Goal: Task Accomplishment & Management: Manage account settings

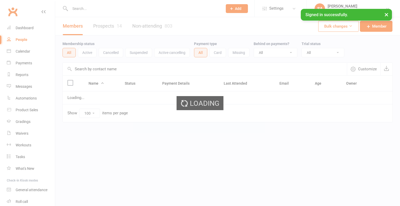
select select "100"
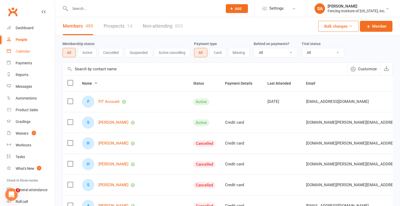
click at [26, 51] on div "Calendar" at bounding box center [23, 51] width 15 height 4
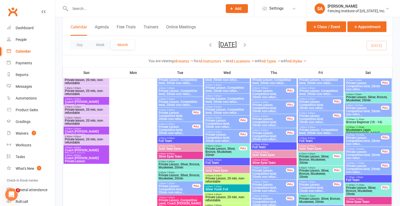
scroll to position [62, 0]
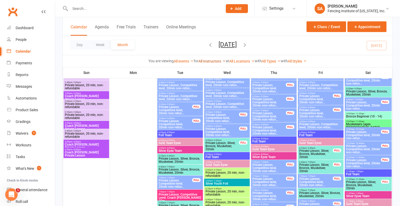
click at [219, 60] on link "All Instructors" at bounding box center [212, 61] width 27 height 4
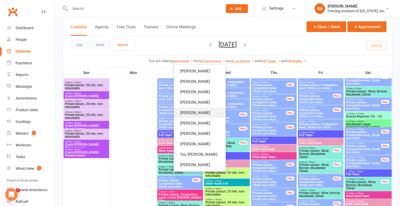
click at [193, 117] on link "[PERSON_NAME]" at bounding box center [200, 113] width 52 height 10
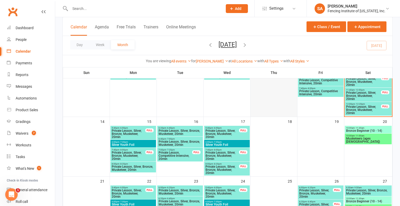
scroll to position [166, 0]
click at [328, 25] on button "Class / Event" at bounding box center [327, 26] width 40 height 11
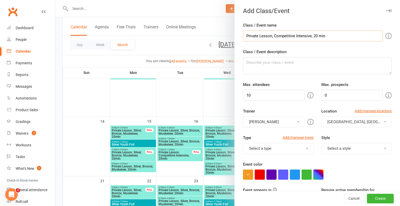
type input "Private Lesson, Competitive Intensive, 20 min"
click at [256, 94] on input "10" at bounding box center [274, 95] width 62 height 11
type input "1"
click at [335, 97] on input "0" at bounding box center [353, 95] width 62 height 11
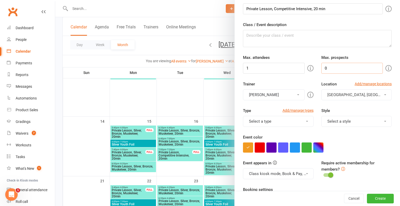
scroll to position [28, 0]
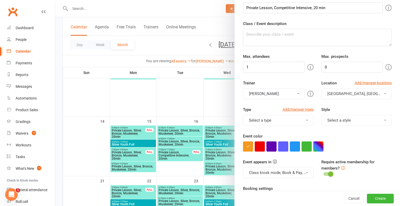
click at [308, 120] on span at bounding box center [307, 120] width 2 height 1
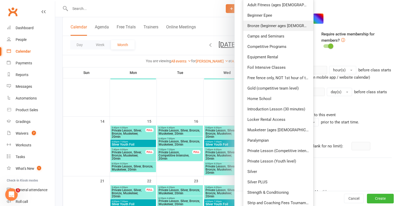
scroll to position [159, 0]
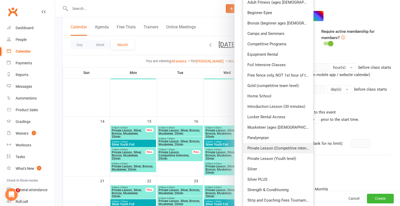
click at [289, 150] on link "Private Lesson (Competitive intensive)" at bounding box center [279, 148] width 70 height 10
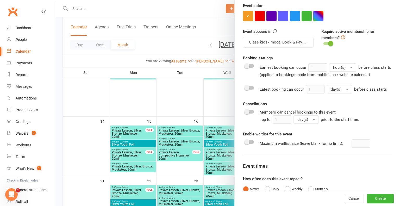
click at [251, 87] on div at bounding box center [249, 88] width 9 height 4
click at [245, 87] on input "checkbox" at bounding box center [245, 87] width 0 height 0
click at [248, 109] on span at bounding box center [247, 111] width 5 height 5
click at [245, 111] on input "checkbox" at bounding box center [245, 111] width 0 height 0
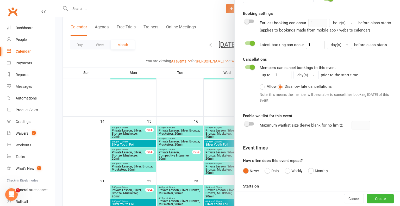
scroll to position [205, 0]
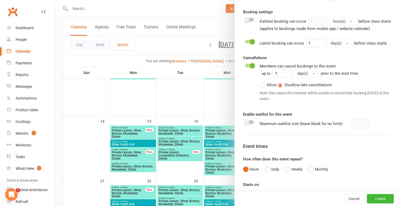
click at [251, 125] on switch at bounding box center [249, 124] width 13 height 8
click at [251, 122] on div at bounding box center [249, 122] width 9 height 4
click at [245, 122] on input "checkbox" at bounding box center [245, 122] width 0 height 0
click at [365, 123] on input "number" at bounding box center [361, 124] width 19 height 8
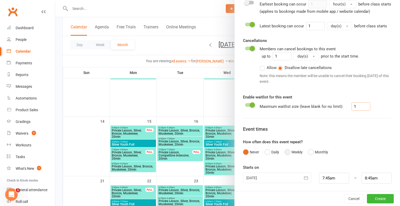
type input "1"
click at [288, 151] on button "Weekly" at bounding box center [294, 152] width 18 height 10
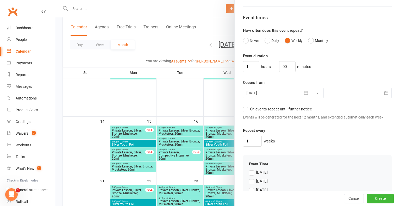
scroll to position [335, 0]
click at [283, 65] on input "00" at bounding box center [288, 65] width 16 height 11
type input "20"
click at [254, 64] on input "1" at bounding box center [251, 65] width 16 height 11
click at [257, 99] on div "Event duration hours 20 minutes Occurs from [DATE] [DATE] Sun Mon Tue Wed Thu F…" at bounding box center [317, 99] width 149 height 94
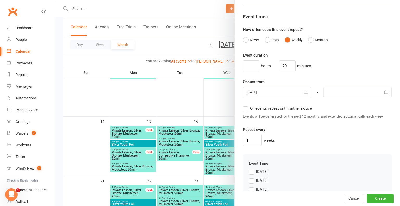
click at [387, 91] on icon "button" at bounding box center [386, 92] width 5 height 5
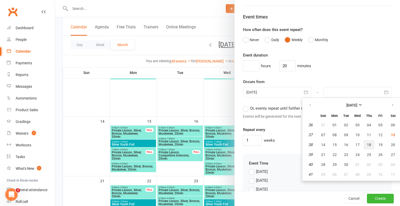
click at [369, 144] on span "18" at bounding box center [369, 145] width 4 height 4
type input "[DATE]"
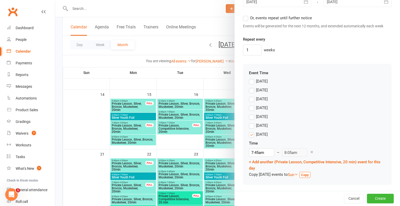
scroll to position [193, 0]
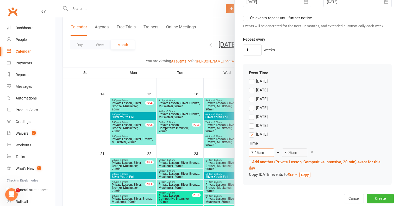
click at [259, 151] on input "7:45am" at bounding box center [261, 153] width 25 height 8
type input "7:"
type input "7:20am"
type input "7"
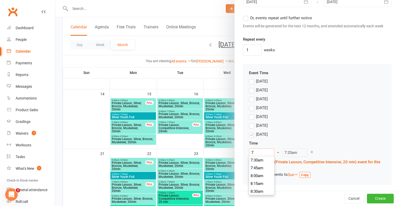
type input "8:05am"
type input "1"
type input "1:20am"
type input "12"
type input "12:20pm"
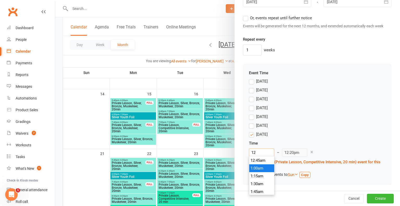
scroll to position [368, 0]
type input "12:2"
type input "8:05am"
type input "12:20"
type input "12:40pm"
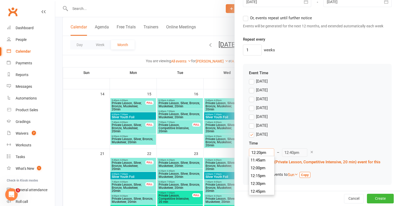
type input "12:20pm"
click at [342, 149] on div "12:20pm 12:00am 12:15am 12:30am 12:45am 1:00am 1:15am 1:30am 1:45am 2:00am 2:15…" at bounding box center [317, 153] width 137 height 8
click at [266, 161] on link "+ Add another (Private Lesson, Competitive Intensive, 20 min) event for this day" at bounding box center [315, 165] width 132 height 11
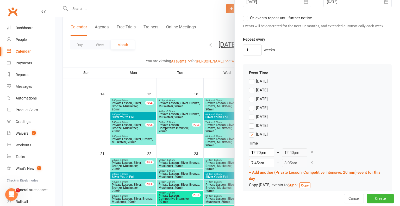
click at [258, 162] on input "7:45am" at bounding box center [261, 163] width 25 height 8
type input "12:40pm"
type input "1:00pm"
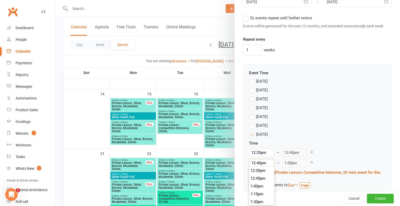
type input "12:40pm"
click at [330, 156] on div "12:20pm 12:00am 12:15am 12:30am 12:45am 1:00am 1:15am 1:30am 1:45am 2:00am 2:15…" at bounding box center [317, 153] width 137 height 8
click at [259, 171] on link "+ Add another (Private Lesson, Competitive Intensive, 20 min) event for this day" at bounding box center [315, 175] width 132 height 11
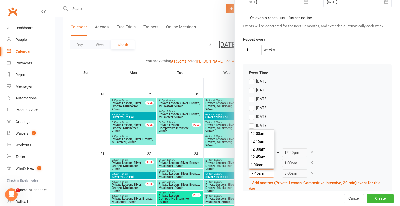
click at [260, 173] on input "7:45am" at bounding box center [261, 173] width 25 height 8
type input "7:am"
type input "7:20am"
type input "am"
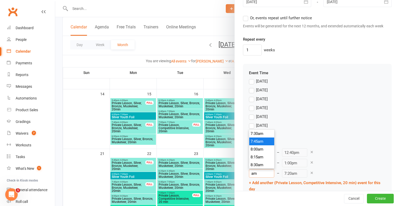
type input "8:05am"
type input "1am"
type input "1:20am"
type input "1:0am"
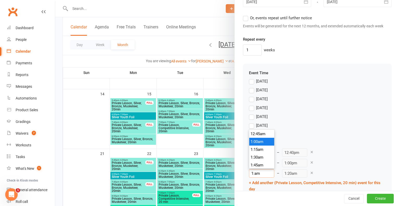
type input "8:05am"
type input "1:00am"
type input "1:20am"
type input "1:00m"
type input "8:05am"
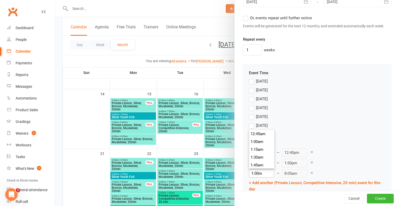
type input "1:00pm"
type input "1:20pm"
type input "1:00pm"
click at [265, 181] on link "+ Add another (Private Lesson, Competitive Intensive, 20 min) event for this day" at bounding box center [315, 186] width 132 height 11
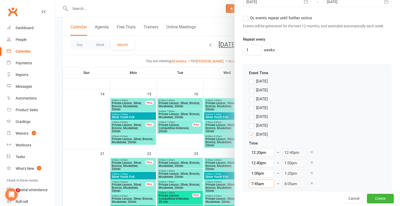
click at [261, 183] on input "7:45am" at bounding box center [261, 184] width 25 height 8
type input "1:20pm"
type input "1:40pm"
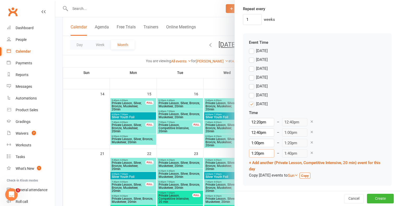
scroll to position [456, 0]
type input "1:20pm"
click at [269, 162] on link "+ Add another (Private Lesson, Competitive Intensive, 20 min) event for this day" at bounding box center [315, 165] width 132 height 11
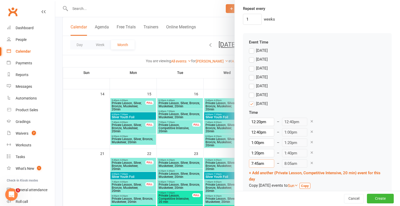
click at [261, 163] on input "7:45am" at bounding box center [261, 164] width 25 height 8
type input "1:40pm"
type input "2:00pm"
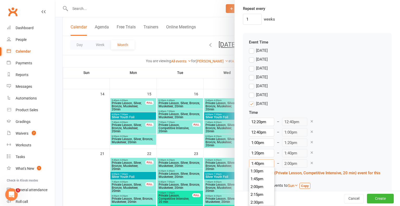
type input "1:40pm"
click at [358, 151] on div "1:20pm 12:00am 12:15am 12:30am 12:45am 1:00am 1:15am 1:30am 1:45am 2:00am 2:15a…" at bounding box center [317, 153] width 137 height 8
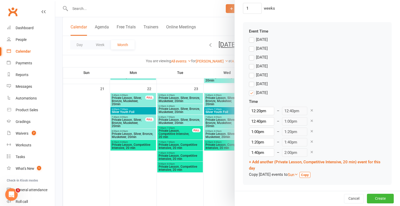
scroll to position [258, 0]
click at [253, 56] on label "[DATE]" at bounding box center [258, 57] width 19 height 6
click at [253, 54] on input "[DATE]" at bounding box center [250, 54] width 3 height 0
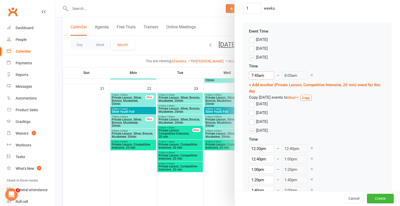
click at [261, 74] on input "7:45am" at bounding box center [261, 75] width 25 height 8
type input "7:20pm"
type input "7:40pm"
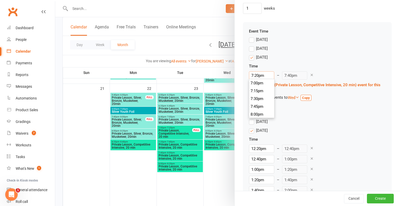
type input "7:20pm"
click at [306, 88] on div "Time 7:20pm 12:00am 12:15am 12:30am 12:45am 1:00am 1:15am 1:30am 1:45am 2:00am …" at bounding box center [317, 82] width 137 height 38
click at [266, 84] on link "+ Add another (Private Lesson, Competitive Intensive, 20 min) event for this day" at bounding box center [315, 88] width 132 height 11
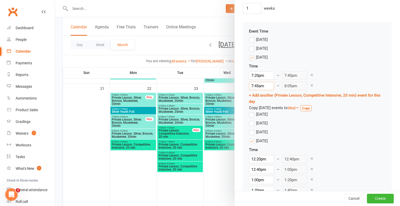
click at [259, 85] on input "7:45am" at bounding box center [261, 86] width 25 height 8
type input "7:am"
type input "7:20am"
type input "7:2am"
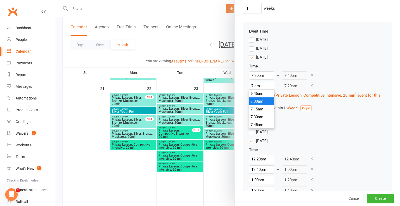
type input "8:05am"
type input "7:20am"
type input "7:40am"
type input "7:20m"
type input "8:05am"
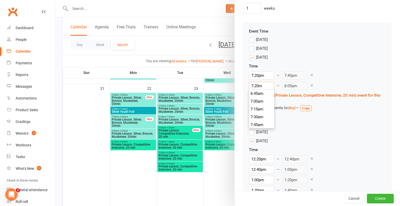
type input "7:20pm"
type input "7:40pm"
type input "7:20pm"
click at [302, 100] on div "Time 7:20pm 12:00am 12:15am 12:30am 12:45am 1:00am 1:15am 1:30am 1:45am 2:00am …" at bounding box center [317, 87] width 137 height 48
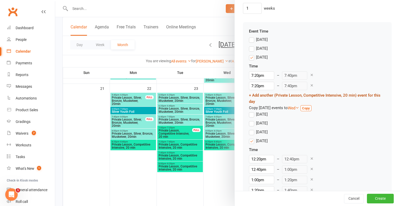
click at [266, 95] on link "+ Add another (Private Lesson, Competitive Intensive, 20 min) event for this day" at bounding box center [315, 98] width 132 height 11
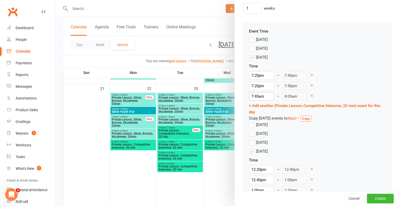
click at [261, 95] on input "7:45am" at bounding box center [261, 96] width 25 height 8
type input "7:40pm"
type input "8:00pm"
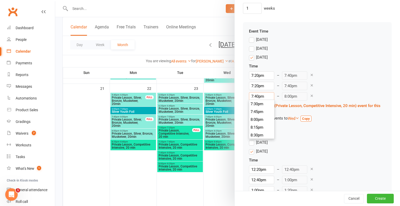
type input "7:40pm"
click at [292, 113] on div "Time 7:20pm 12:00am 12:15am 12:30am 12:45am 1:00am 1:15am 1:30am 1:45am 2:00am …" at bounding box center [317, 92] width 137 height 59
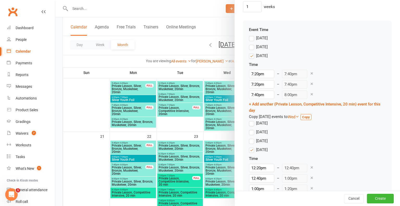
scroll to position [466, 0]
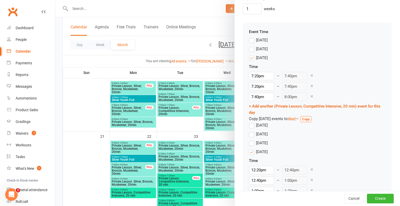
click at [252, 49] on label "[DATE]" at bounding box center [258, 49] width 19 height 6
click at [252, 46] on input "[DATE]" at bounding box center [250, 46] width 3 height 0
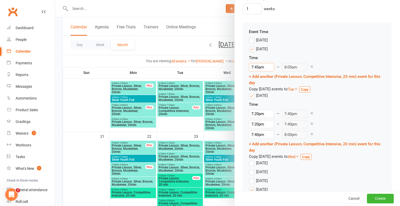
click at [260, 66] on input "7:45am" at bounding box center [261, 67] width 25 height 8
type input "8:20pm"
type input "8:40pm"
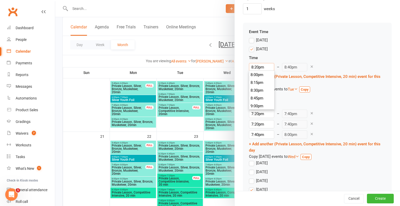
type input "8:20pm"
click at [343, 83] on div "Time 8:20pm 12:00am 12:15am 12:30am 12:45am 1:00am 1:15am 1:30am 1:45am 2:00am …" at bounding box center [317, 74] width 137 height 38
click at [298, 88] on icon at bounding box center [296, 89] width 4 height 4
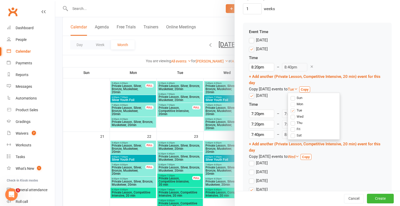
click at [298, 109] on label "Tue" at bounding box center [296, 110] width 11 height 5
click at [294, 108] on input "Tue" at bounding box center [292, 108] width 3 height 0
click at [298, 116] on label "Wed" at bounding box center [297, 116] width 13 height 5
click at [294, 114] on input "Wed" at bounding box center [292, 114] width 3 height 0
click at [356, 93] on div "[DATE] Time 7:20pm 12:00am 12:15am 12:30am 12:45am 1:00am 1:15am 1:30am 1:45am …" at bounding box center [317, 127] width 137 height 68
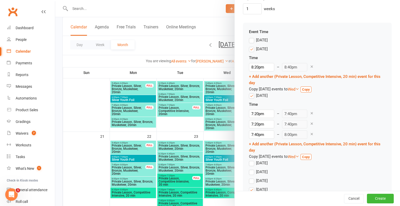
scroll to position [563, 0]
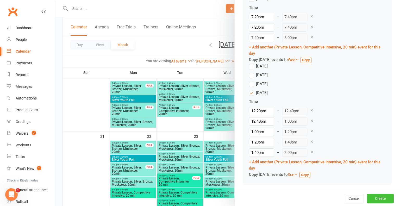
click at [382, 200] on button "Create" at bounding box center [380, 198] width 27 height 9
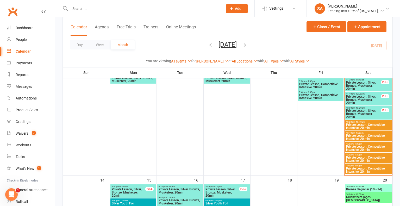
scroll to position [159, 0]
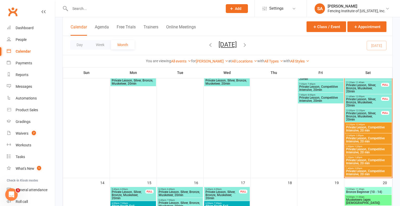
click at [359, 127] on span "Private Lesson, Competitive Intensive, 20 min" at bounding box center [368, 129] width 45 height 6
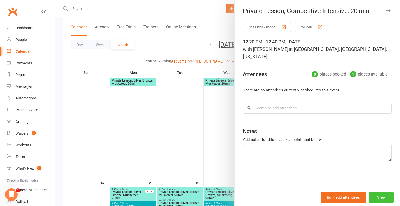
click at [377, 197] on button "View" at bounding box center [381, 197] width 25 height 11
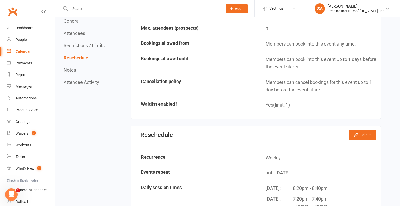
scroll to position [378, 0]
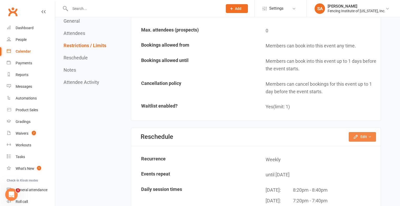
click at [361, 132] on button "Edit" at bounding box center [362, 136] width 27 height 9
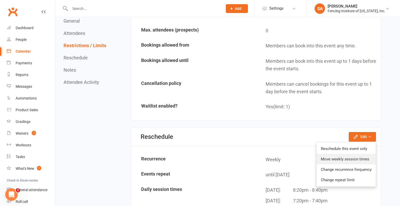
click at [348, 154] on link "Move weekly session times" at bounding box center [346, 159] width 59 height 10
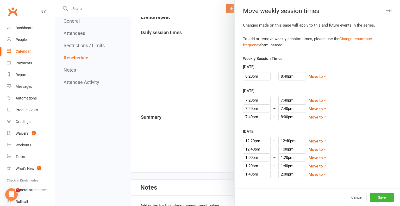
scroll to position [534, 0]
click at [353, 201] on button "Cancel" at bounding box center [357, 197] width 20 height 9
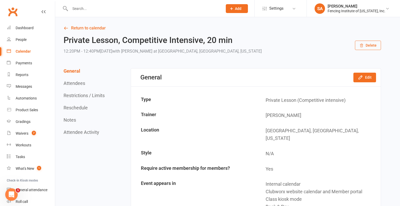
scroll to position [1, 0]
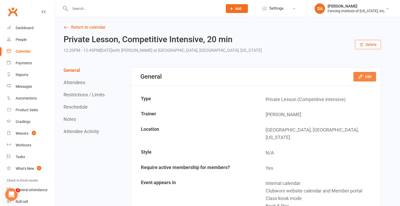
click at [370, 75] on button "Edit" at bounding box center [365, 76] width 23 height 9
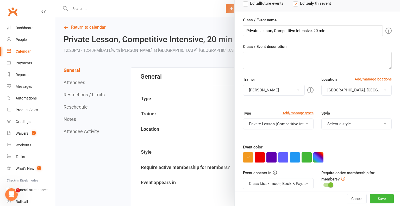
scroll to position [40, 0]
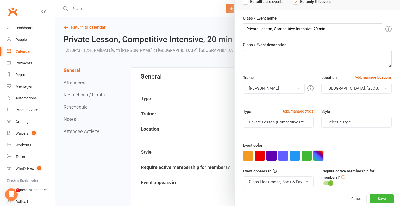
click at [319, 156] on button "button" at bounding box center [319, 156] width 10 height 10
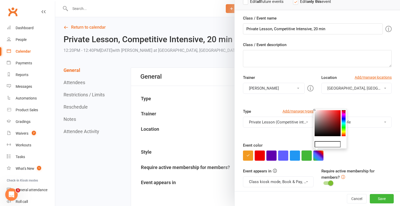
click at [304, 157] on button "button" at bounding box center [307, 156] width 10 height 10
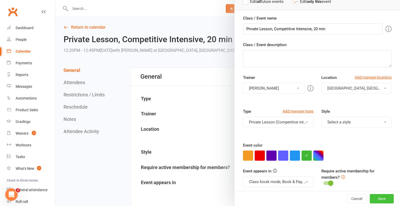
click at [381, 197] on button "Save" at bounding box center [382, 198] width 24 height 9
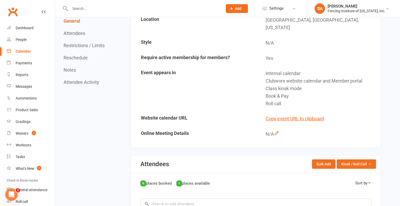
scroll to position [0, 0]
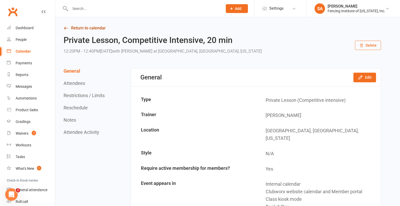
click at [93, 29] on link "Return to calendar" at bounding box center [223, 28] width 318 height 7
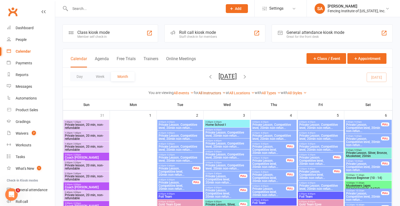
click at [224, 92] on icon at bounding box center [224, 93] width 4 height 4
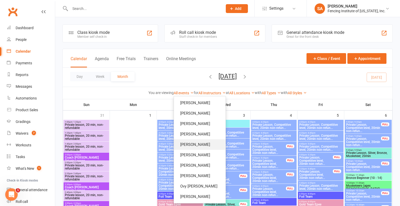
click at [203, 143] on link "[PERSON_NAME]" at bounding box center [200, 144] width 52 height 10
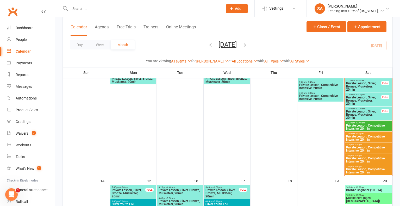
scroll to position [161, 0]
click at [352, 129] on span "Private Lesson, Competitive Intensive, 20 min" at bounding box center [368, 127] width 45 height 6
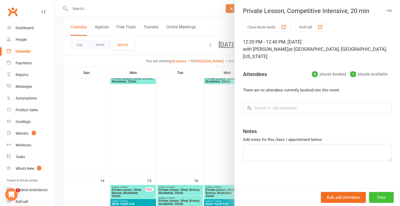
click at [381, 197] on button "View" at bounding box center [381, 197] width 25 height 11
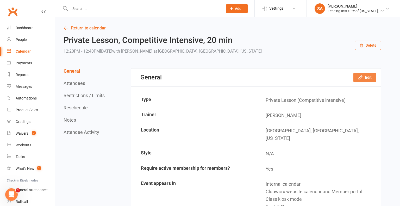
click at [369, 77] on button "Edit" at bounding box center [365, 77] width 23 height 9
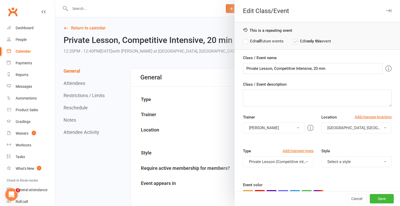
scroll to position [42, 0]
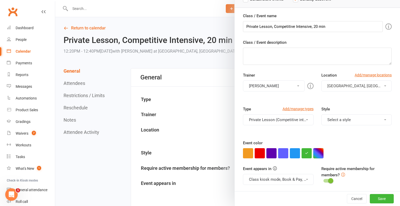
click at [320, 153] on button "button" at bounding box center [319, 153] width 10 height 10
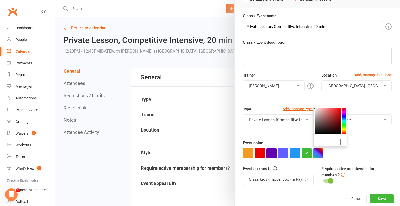
click at [344, 126] on colorpicker-hue at bounding box center [344, 121] width 4 height 26
click at [344, 124] on colorpicker-hue at bounding box center [344, 121] width 4 height 26
click at [344, 123] on colorpicker-hue at bounding box center [344, 121] width 4 height 26
click at [339, 110] on colorpicker-saturation at bounding box center [328, 121] width 26 height 26
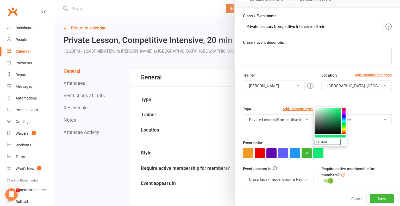
click at [339, 112] on colorpicker-saturation at bounding box center [328, 121] width 26 height 26
type input "#13d66a"
click at [318, 153] on button "button" at bounding box center [319, 153] width 10 height 10
click at [363, 152] on div at bounding box center [317, 153] width 149 height 10
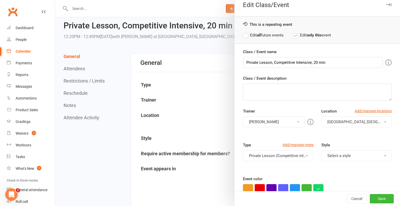
scroll to position [0, 0]
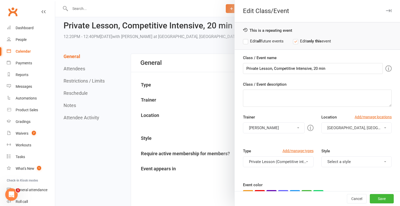
click at [246, 40] on label "Edit all future events" at bounding box center [263, 41] width 41 height 6
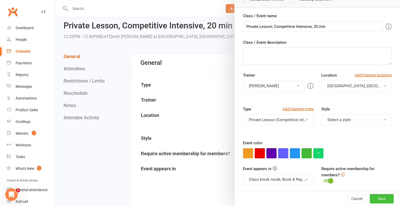
click at [380, 199] on button "Save" at bounding box center [382, 198] width 24 height 9
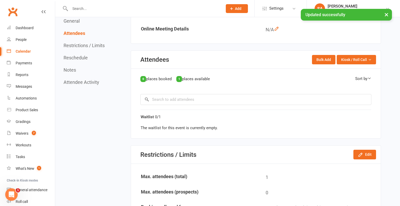
scroll to position [0, 0]
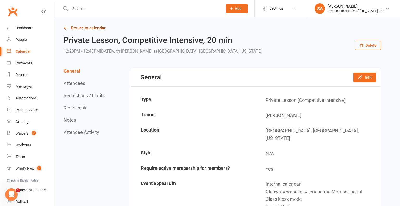
click at [90, 29] on link "Return to calendar" at bounding box center [223, 28] width 318 height 7
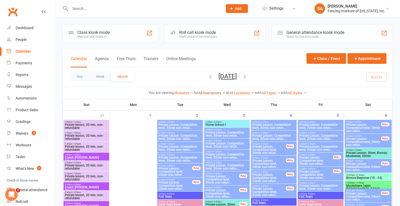
click at [214, 93] on link "All Instructors" at bounding box center [212, 93] width 27 height 4
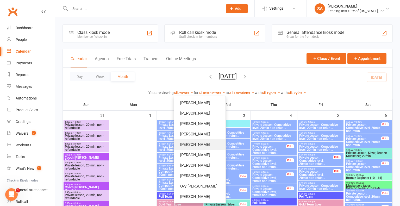
click at [199, 142] on link "[PERSON_NAME]" at bounding box center [200, 144] width 52 height 10
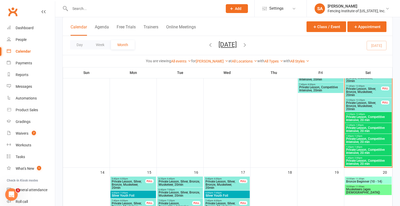
scroll to position [169, 0]
click at [364, 116] on span "Private Lesson, Competitive Intensive, 20 min" at bounding box center [368, 118] width 45 height 6
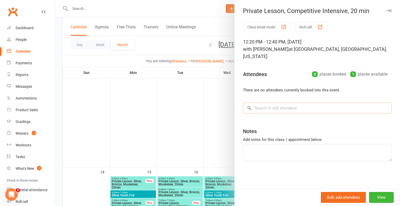
click at [262, 103] on input "search" at bounding box center [317, 108] width 149 height 11
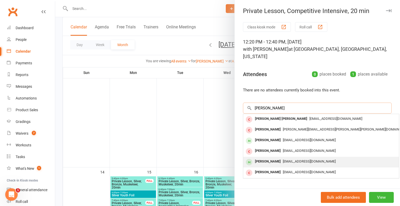
type input "[PERSON_NAME]"
click at [262, 158] on div "[PERSON_NAME]" at bounding box center [268, 162] width 30 height 8
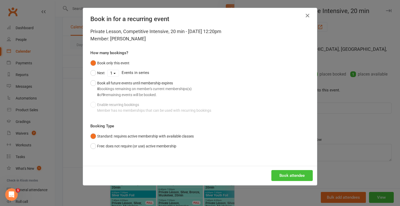
click at [290, 176] on button "Book attendee" at bounding box center [292, 175] width 41 height 11
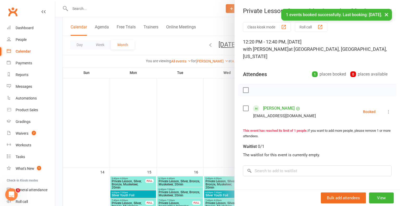
click at [395, 4] on div "Private Lesson, Competitive Intensive, 20 min Class kiosk mode Roll call 12:20 …" at bounding box center [318, 103] width 166 height 206
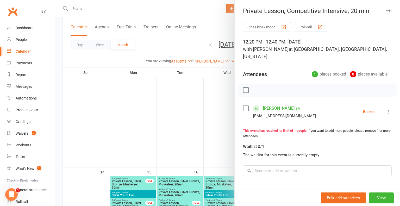
click at [391, 10] on icon "button" at bounding box center [388, 10] width 5 height 3
click at [391, 10] on div at bounding box center [227, 103] width 345 height 206
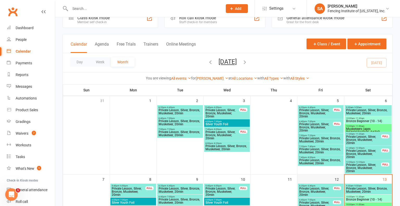
scroll to position [14, 0]
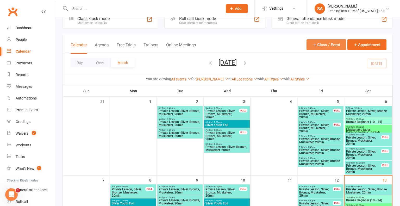
click at [328, 43] on button "Class / Event" at bounding box center [327, 44] width 40 height 11
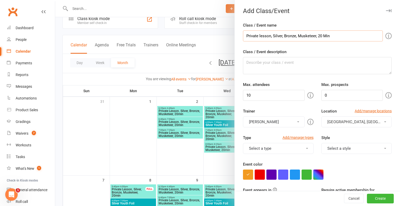
type input "Private lesson, Silver, Bronze, Musketeer, 20 Min"
click at [262, 97] on input "10" at bounding box center [274, 95] width 62 height 11
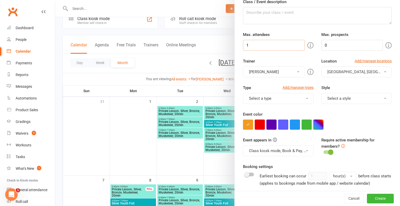
scroll to position [51, 0]
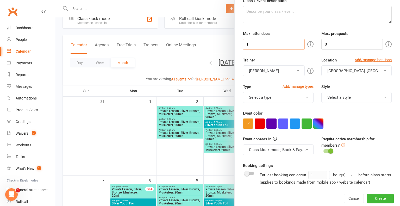
type input "1"
click at [387, 70] on button "[GEOGRAPHIC_DATA], [GEOGRAPHIC_DATA], [US_STATE]" at bounding box center [357, 70] width 70 height 11
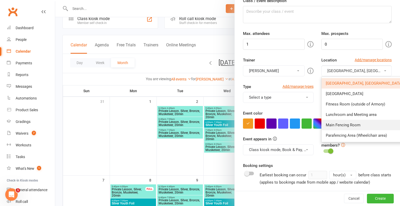
click at [373, 126] on link "Main Fencing Room" at bounding box center [367, 125] width 91 height 10
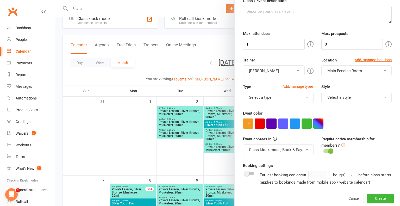
click at [366, 121] on div at bounding box center [317, 124] width 149 height 10
click at [321, 124] on button "button" at bounding box center [319, 124] width 10 height 10
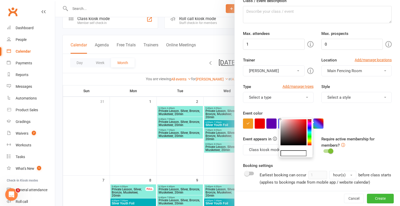
click at [309, 133] on colorpicker-hue at bounding box center [310, 132] width 4 height 26
click at [305, 121] on colorpicker-saturation at bounding box center [294, 132] width 26 height 26
click at [304, 122] on colorpicker-saturation at bounding box center [294, 132] width 26 height 26
type input "#19e3cb"
click at [356, 126] on div at bounding box center [317, 124] width 149 height 10
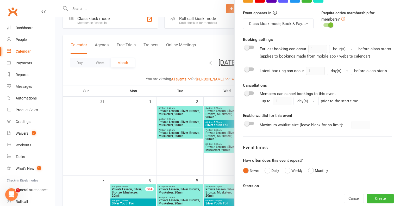
scroll to position [196, 0]
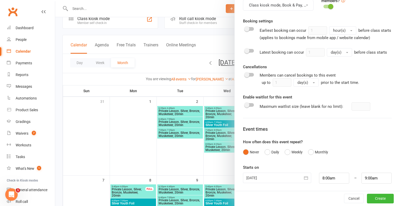
click at [252, 178] on div at bounding box center [277, 178] width 68 height 10
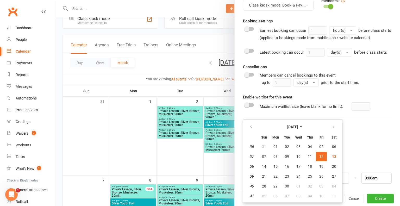
click at [321, 155] on span "12" at bounding box center [322, 157] width 4 height 4
type input "[DATE]"
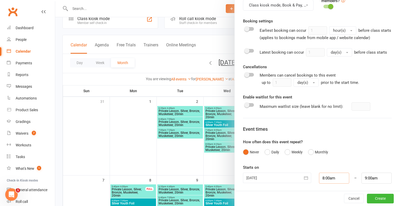
click at [337, 178] on input "8:00am" at bounding box center [334, 178] width 30 height 11
type input "8"
type input "6"
type input "7:00am"
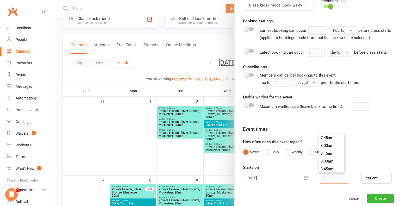
scroll to position [180, 0]
type input "6:00p"
type input "7:00pm"
type input "6:00pm"
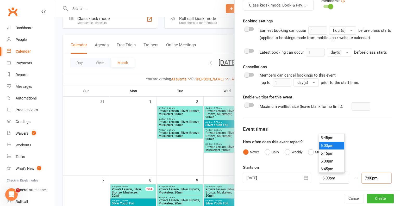
click at [373, 178] on input "7:00pm" at bounding box center [377, 178] width 30 height 11
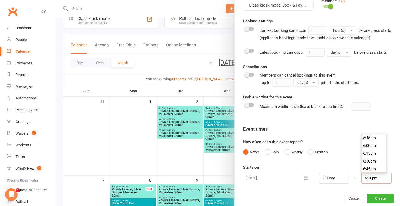
type input "6:20pm"
click at [390, 187] on div "Class / Event name Private lesson, Silver, Bronze, Musketeer, 20 Min Class / Ev…" at bounding box center [318, 9] width 166 height 366
click at [381, 199] on button "Create" at bounding box center [380, 198] width 27 height 9
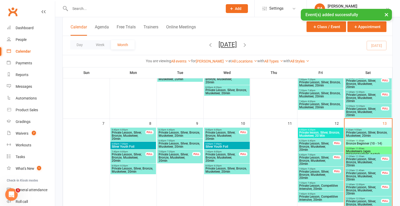
scroll to position [71, 0]
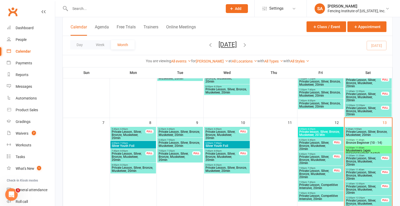
click at [319, 132] on span "Private lesson, Silver, Bronze, Musketeer, 20 Min" at bounding box center [321, 133] width 44 height 6
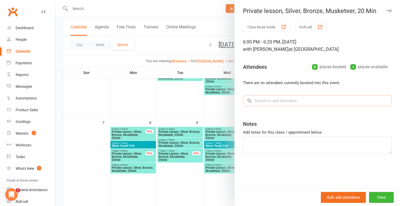
click at [264, 100] on input "search" at bounding box center [317, 100] width 149 height 11
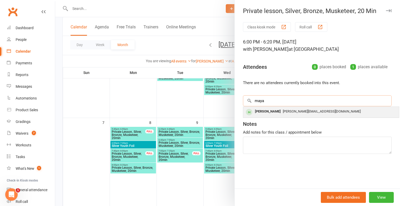
type input "maya"
click at [268, 112] on div "[PERSON_NAME]" at bounding box center [268, 112] width 30 height 8
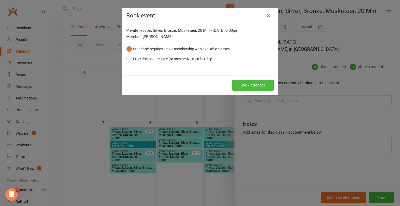
click at [252, 84] on button "Book attendee" at bounding box center [253, 85] width 41 height 11
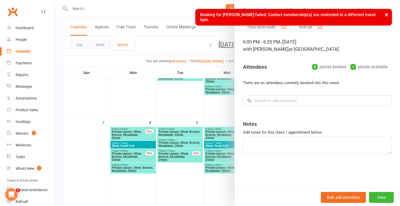
click at [324, 82] on li "There are no attendees currently booked into this event." at bounding box center [317, 83] width 149 height 6
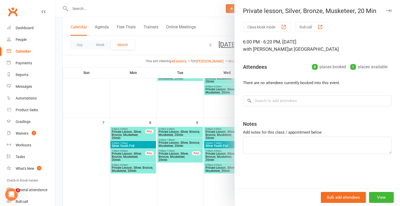
click at [386, 11] on div "Private lesson, Silver, Bronze, Musketeer, 20 Min" at bounding box center [318, 10] width 166 height 7
click at [217, 120] on div at bounding box center [227, 103] width 345 height 206
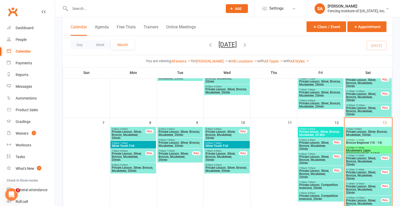
click at [318, 133] on span "Private lesson, Silver, Bronze, Musketeer, 20 Min" at bounding box center [321, 133] width 44 height 6
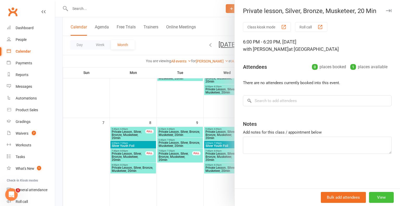
click at [384, 196] on button "View" at bounding box center [381, 197] width 25 height 11
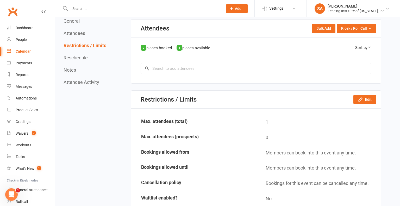
scroll to position [239, 0]
click at [362, 97] on icon "button" at bounding box center [360, 99] width 5 height 5
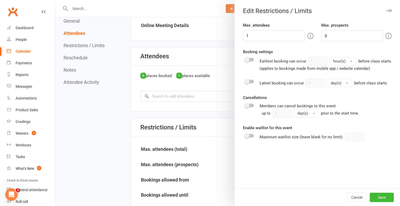
scroll to position [214, 0]
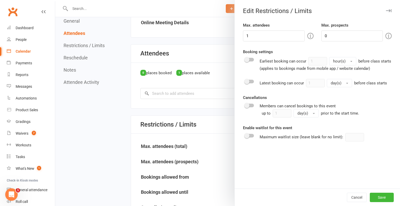
click at [296, 11] on div "Edit Restrictions / Limits" at bounding box center [318, 10] width 166 height 7
click at [388, 11] on icon "button" at bounding box center [388, 10] width 5 height 3
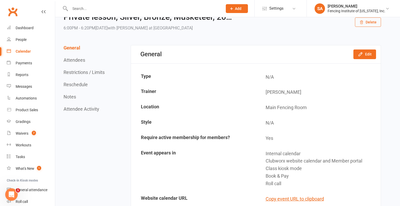
scroll to position [25, 0]
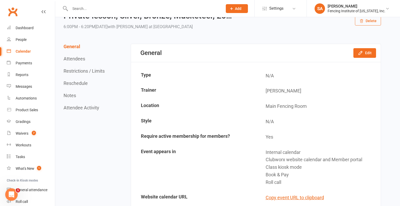
click at [364, 58] on div "General Edit" at bounding box center [256, 53] width 250 height 18
click at [363, 56] on button "Edit" at bounding box center [365, 52] width 23 height 9
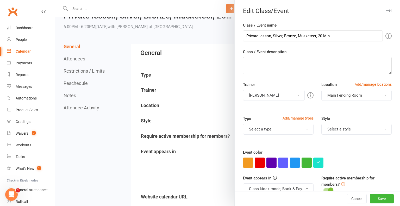
click at [309, 128] on button "Select a type" at bounding box center [278, 129] width 70 height 11
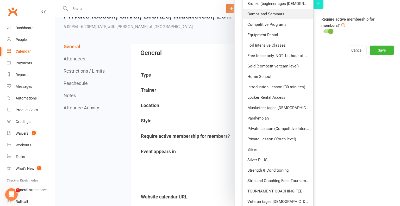
scroll to position [159, 0]
click at [286, 139] on link "Private Lesson (Youth level)" at bounding box center [279, 139] width 70 height 10
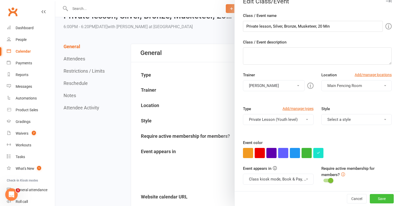
click at [382, 198] on button "Save" at bounding box center [382, 198] width 24 height 9
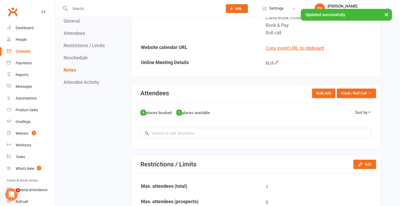
scroll to position [0, 0]
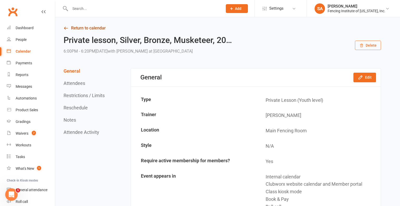
click at [94, 28] on link "Return to calendar" at bounding box center [223, 28] width 318 height 7
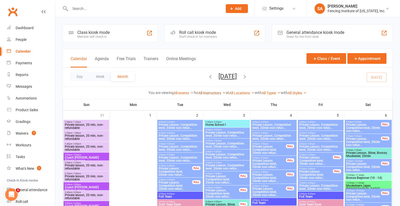
click at [222, 92] on icon at bounding box center [224, 93] width 4 height 4
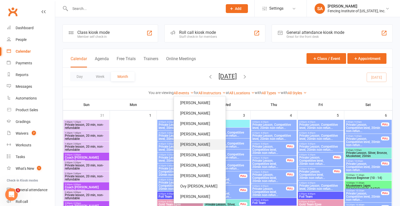
click at [201, 144] on link "[PERSON_NAME]" at bounding box center [200, 144] width 52 height 10
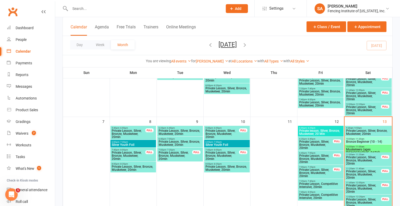
scroll to position [78, 0]
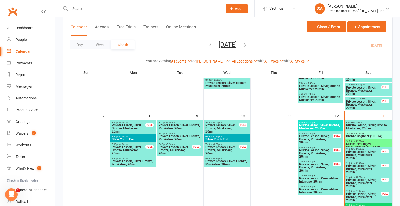
click at [324, 127] on span "Private lesson, Silver, Bronze, Musketeer, 20 Min" at bounding box center [321, 127] width 44 height 6
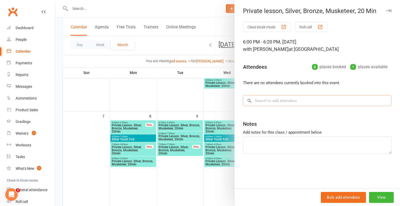
click at [298, 102] on input "search" at bounding box center [317, 100] width 149 height 11
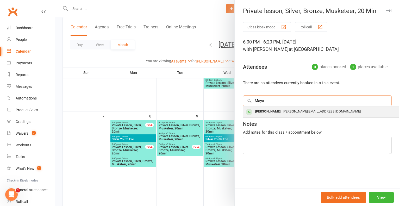
type input "Maya"
click at [276, 110] on div "[PERSON_NAME]" at bounding box center [268, 112] width 30 height 8
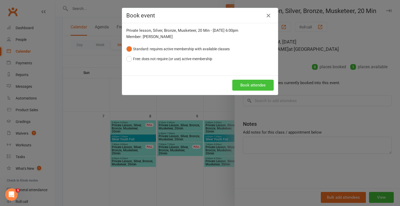
click at [251, 86] on button "Book attendee" at bounding box center [253, 85] width 41 height 11
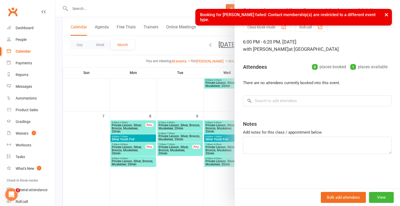
click at [369, 44] on div "6:00 PM - 6:20 PM, [DATE] with [PERSON_NAME] at [GEOGRAPHIC_DATA]" at bounding box center [317, 45] width 149 height 15
click at [387, 15] on button "×" at bounding box center [386, 14] width 9 height 11
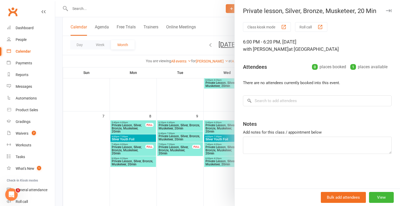
click at [390, 8] on button "button" at bounding box center [389, 11] width 6 height 6
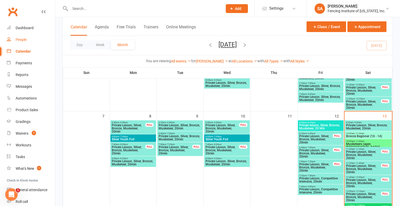
click at [24, 41] on div "People" at bounding box center [21, 40] width 11 height 4
select select "100"
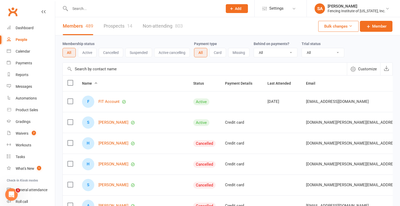
click at [120, 10] on input "text" at bounding box center [144, 8] width 151 height 7
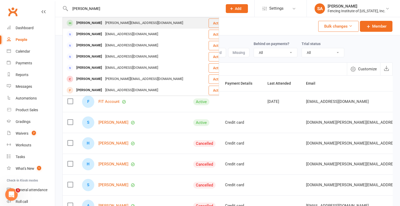
type input "[PERSON_NAME]"
click at [106, 24] on div "[PERSON_NAME][EMAIL_ADDRESS][DOMAIN_NAME]" at bounding box center [144, 23] width 81 height 8
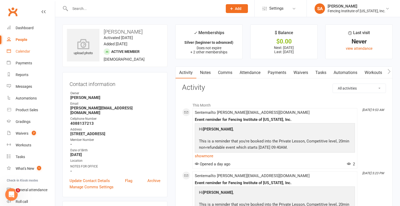
click at [21, 51] on div "Calendar" at bounding box center [23, 51] width 15 height 4
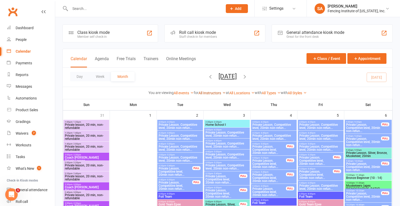
click at [222, 92] on icon at bounding box center [224, 93] width 4 height 4
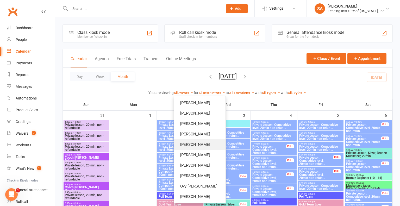
click at [196, 145] on link "[PERSON_NAME]" at bounding box center [200, 144] width 52 height 10
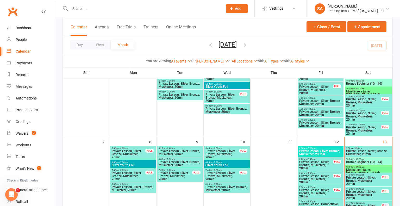
scroll to position [53, 0]
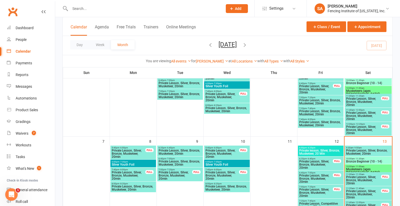
click at [311, 151] on span "Private lesson, Silver, Bronze, Musketeer, 20 Min" at bounding box center [321, 152] width 44 height 6
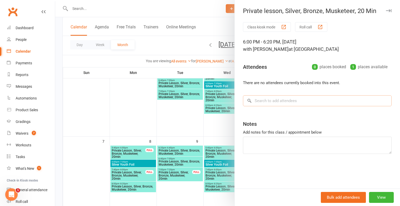
click at [265, 100] on input "search" at bounding box center [317, 100] width 149 height 11
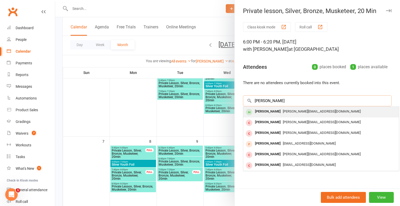
type input "[PERSON_NAME]"
click at [265, 113] on div "[PERSON_NAME]" at bounding box center [268, 112] width 30 height 8
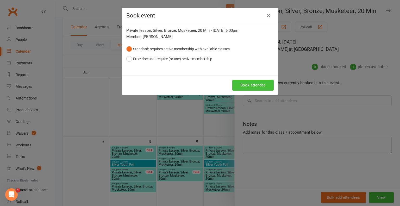
click at [253, 83] on button "Book attendee" at bounding box center [253, 85] width 41 height 11
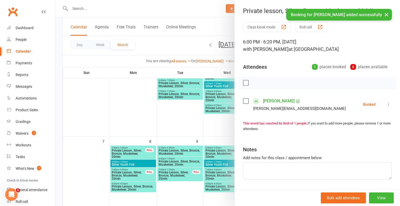
scroll to position [0, 0]
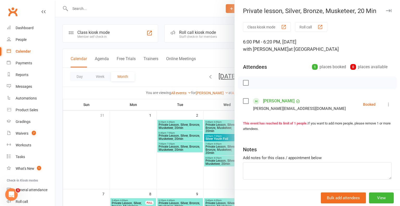
click at [390, 11] on icon "button" at bounding box center [388, 10] width 5 height 3
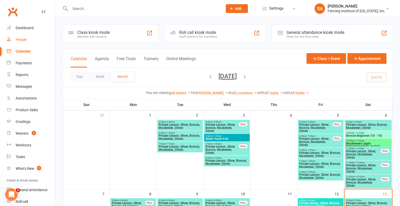
click at [22, 39] on div "People" at bounding box center [21, 40] width 11 height 4
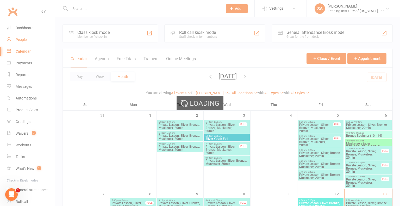
select select "100"
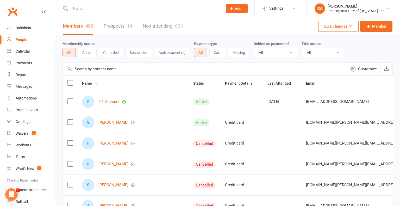
click at [116, 11] on input "text" at bounding box center [144, 8] width 151 height 7
type input "maya"
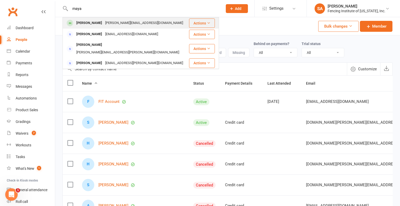
click at [95, 24] on div "[PERSON_NAME]" at bounding box center [89, 23] width 29 height 8
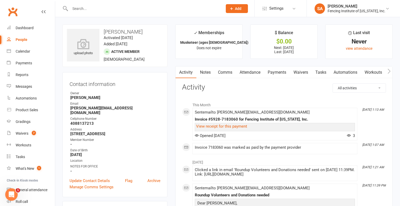
click at [222, 72] on link "Comms" at bounding box center [226, 72] width 22 height 12
